Goal: Transaction & Acquisition: Book appointment/travel/reservation

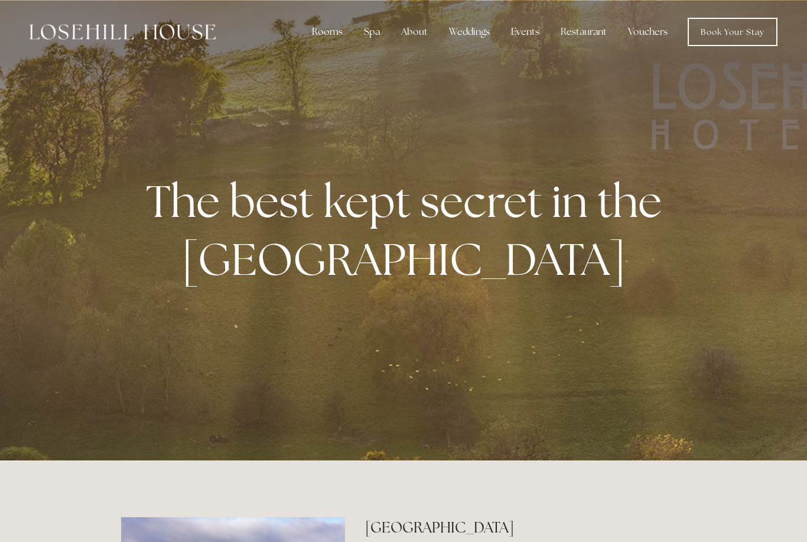
click at [337, 34] on div "Rooms" at bounding box center [328, 32] width 50 height 24
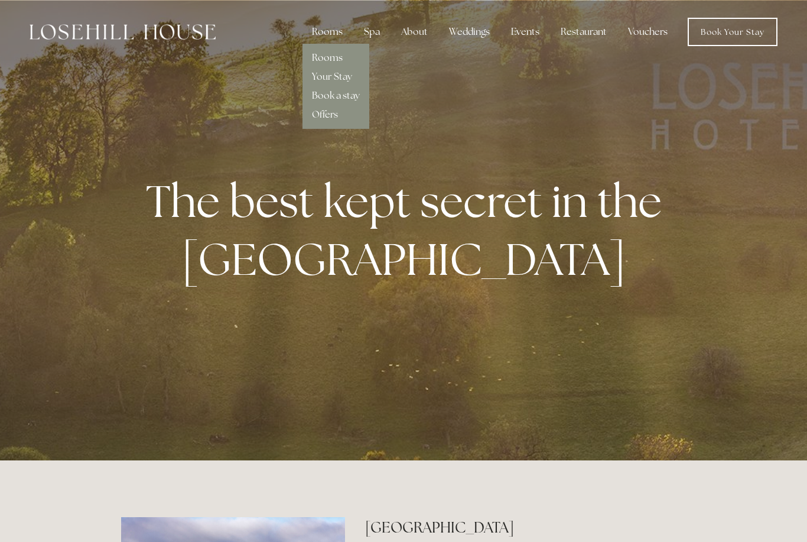
click at [340, 57] on link "Rooms" at bounding box center [327, 57] width 31 height 12
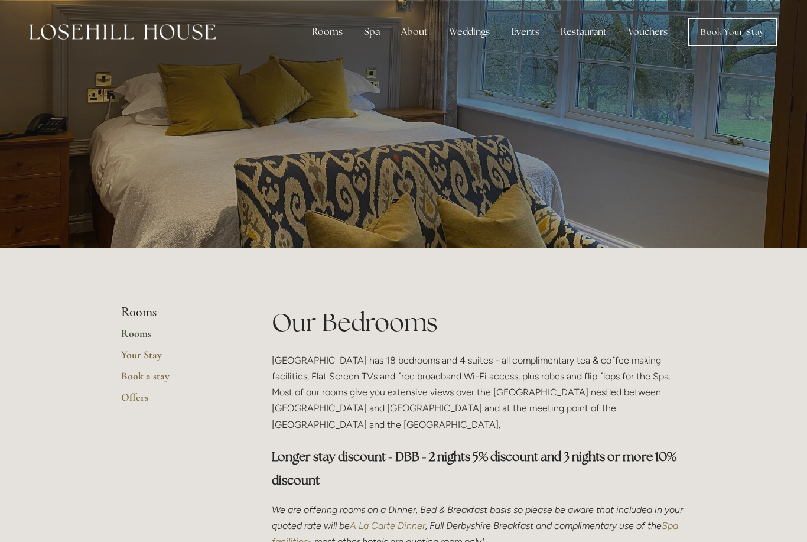
click at [128, 187] on div at bounding box center [403, 124] width 565 height 248
click at [722, 191] on div at bounding box center [403, 124] width 807 height 248
click at [141, 334] on link "Rooms" at bounding box center [177, 337] width 113 height 21
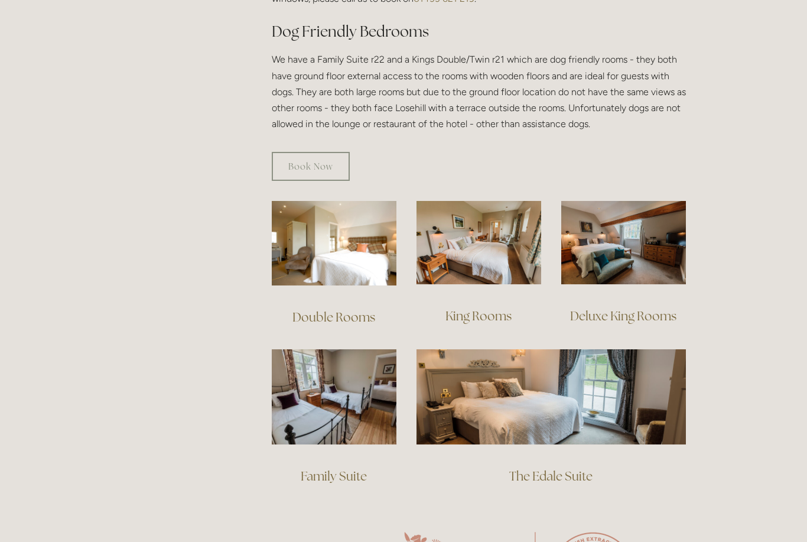
scroll to position [668, 0]
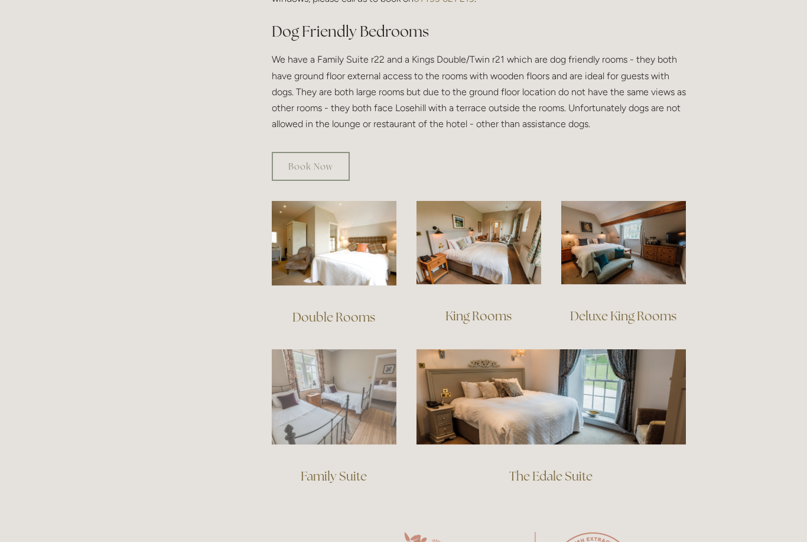
click at [340, 408] on img at bounding box center [334, 396] width 125 height 95
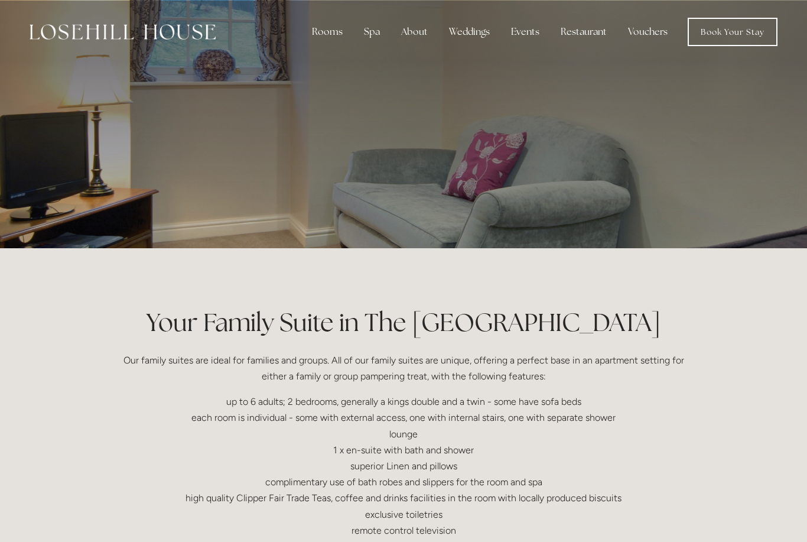
click at [486, 207] on div at bounding box center [403, 124] width 565 height 248
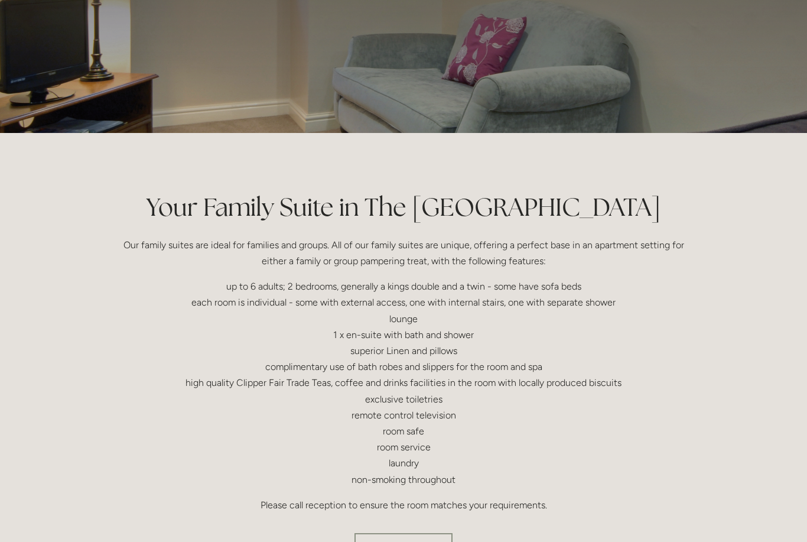
scroll to position [9, 0]
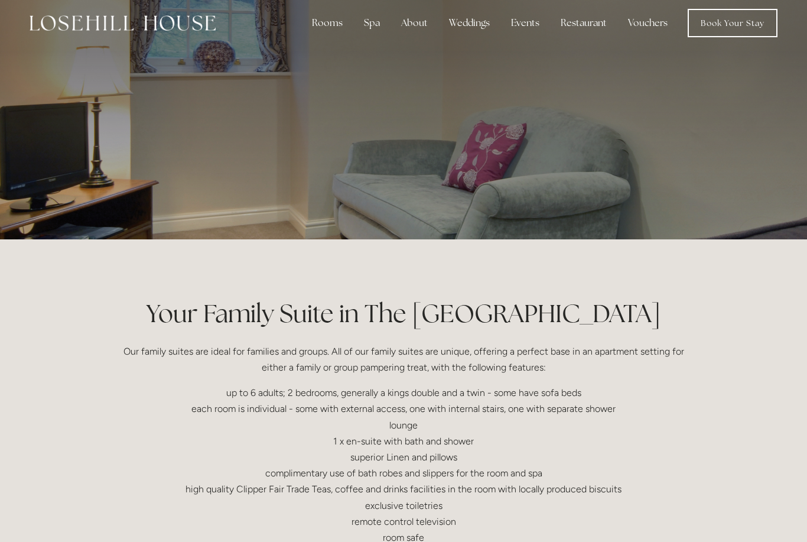
click at [685, 147] on div at bounding box center [403, 115] width 565 height 248
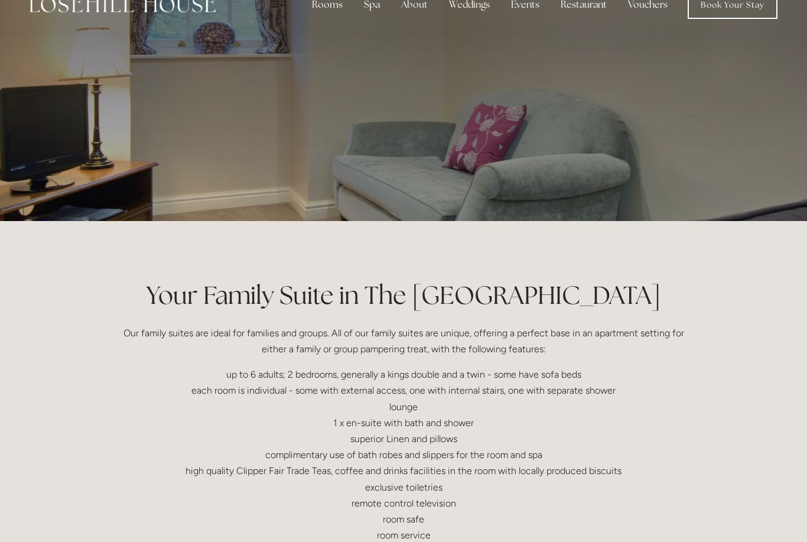
scroll to position [0, 0]
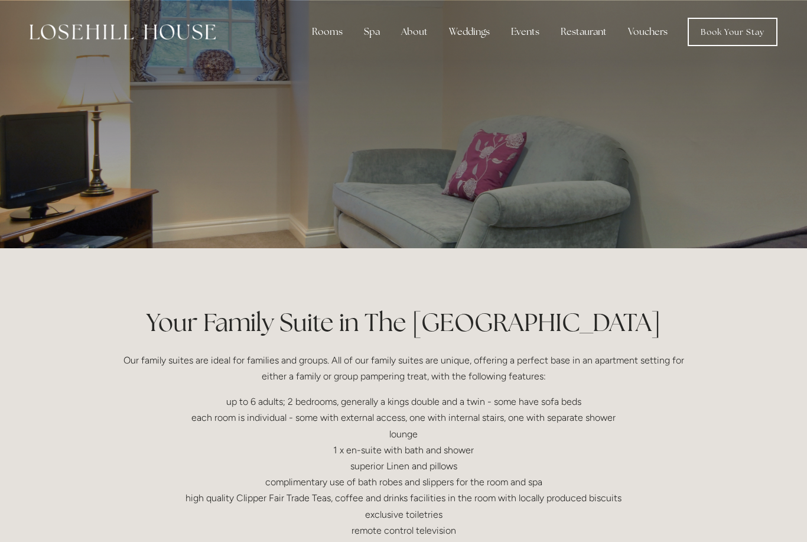
click at [674, 189] on div at bounding box center [403, 124] width 565 height 248
click at [677, 183] on div at bounding box center [403, 124] width 565 height 248
click at [736, 34] on link "Book Your Stay" at bounding box center [733, 32] width 90 height 28
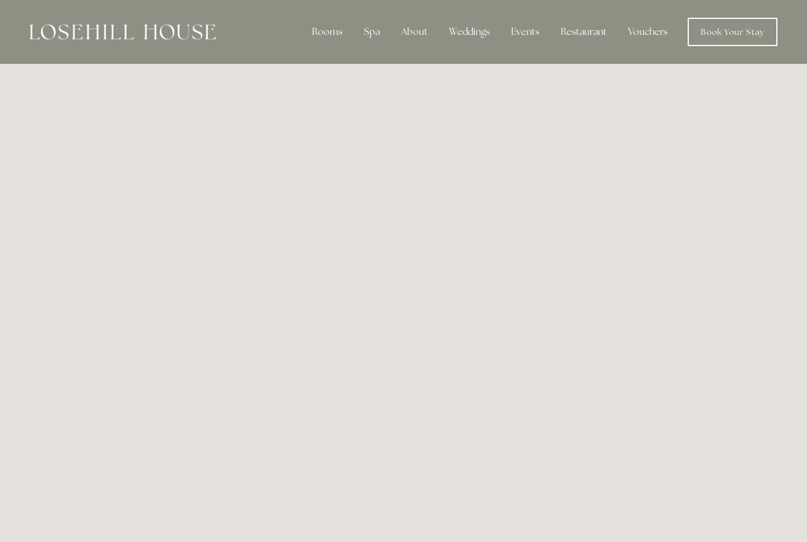
scroll to position [25, 0]
